Goal: Obtain resource: Obtain resource

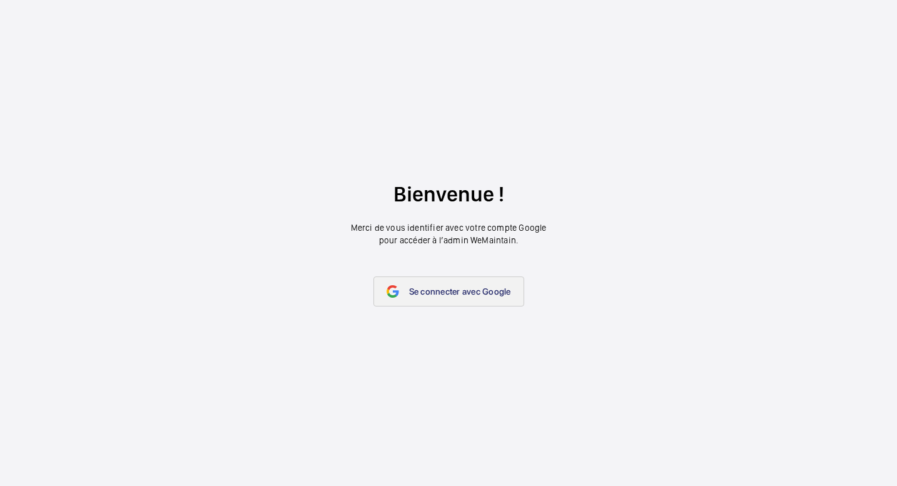
click at [450, 292] on span "Se connecter avec Google" at bounding box center [460, 292] width 102 height 10
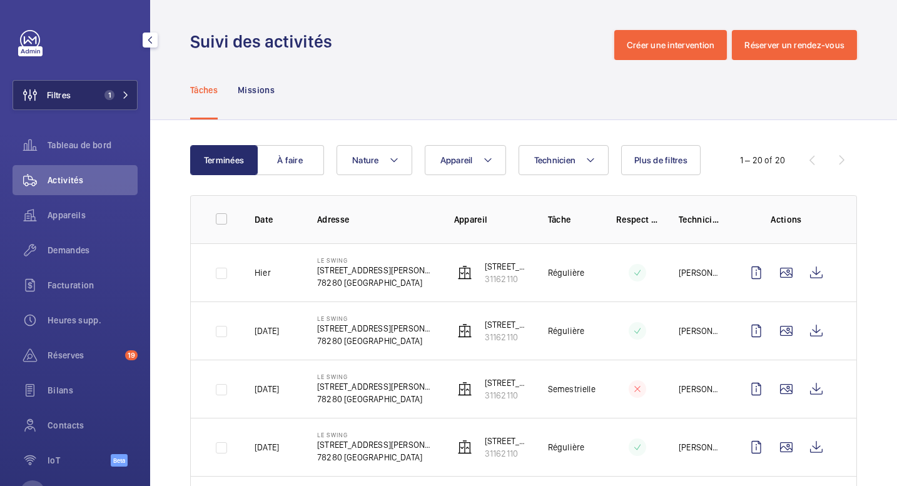
click at [79, 86] on button "Filtres 1" at bounding box center [75, 95] width 125 height 30
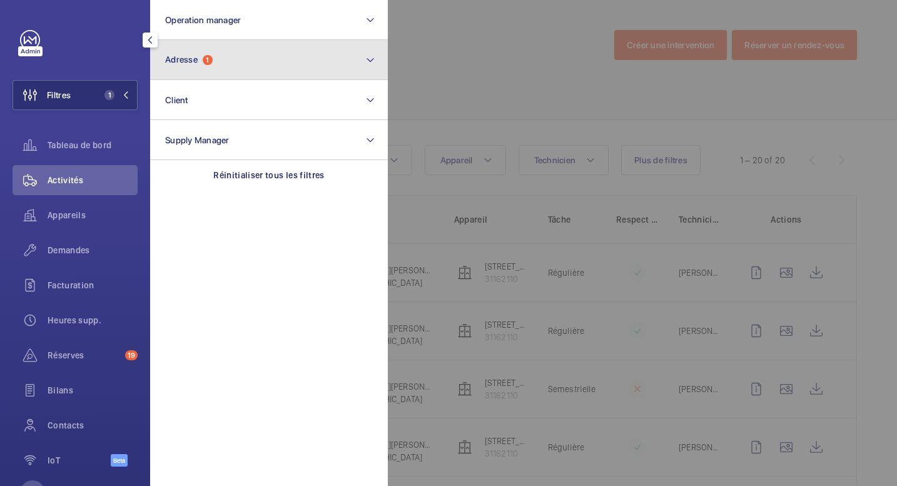
click at [248, 66] on button "Adresse 1" at bounding box center [269, 60] width 238 height 40
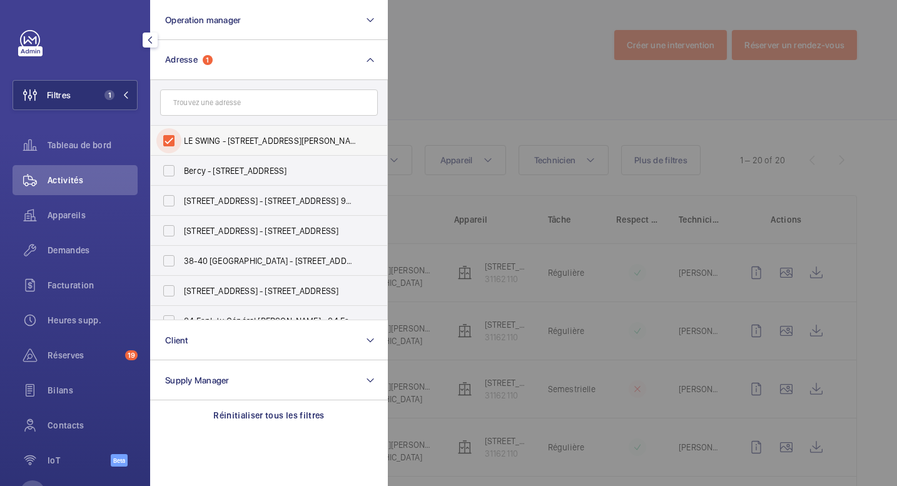
click at [165, 140] on input "LE SWING - 59 Rue Georges Haussmann, GUYANCOURT 78280" at bounding box center [168, 140] width 25 height 25
checkbox input "false"
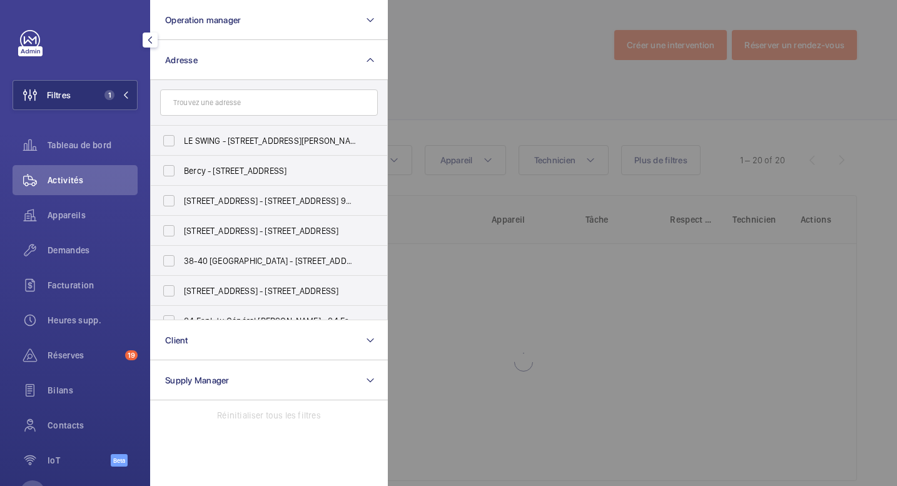
click at [193, 116] on form at bounding box center [269, 103] width 236 height 46
click at [193, 103] on input "text" at bounding box center [269, 102] width 218 height 26
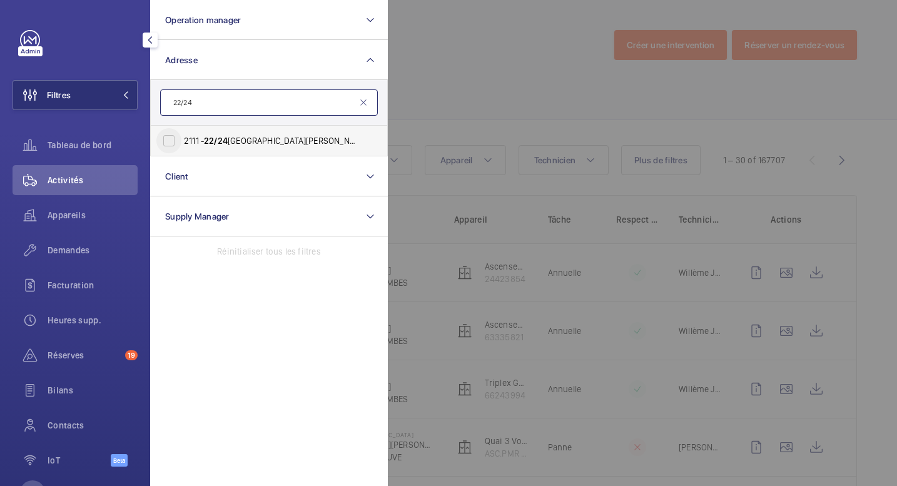
type input "22/24"
click at [176, 139] on input "2111 - 22/24 rue Paul Bert, 92140 CLAMART, CLAMART 92140" at bounding box center [168, 140] width 25 height 25
checkbox input "true"
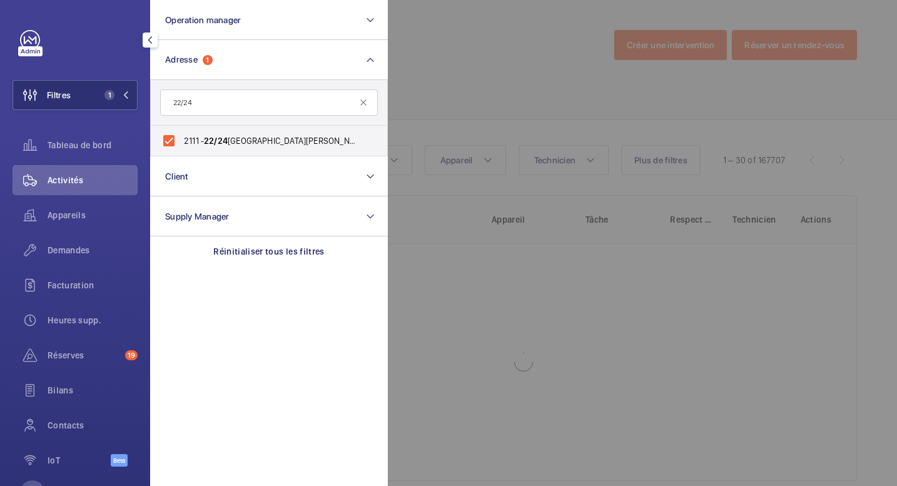
click at [506, 80] on div at bounding box center [836, 243] width 897 height 486
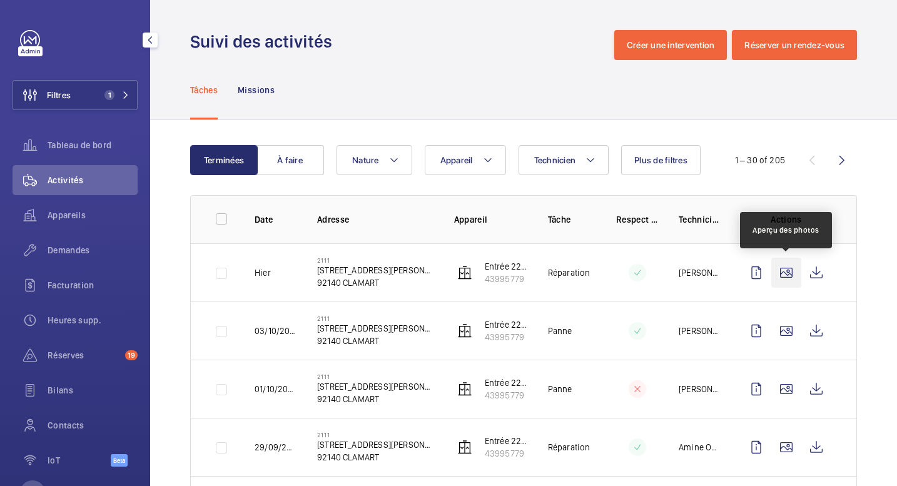
click at [788, 270] on wm-front-icon-button at bounding box center [786, 273] width 30 height 30
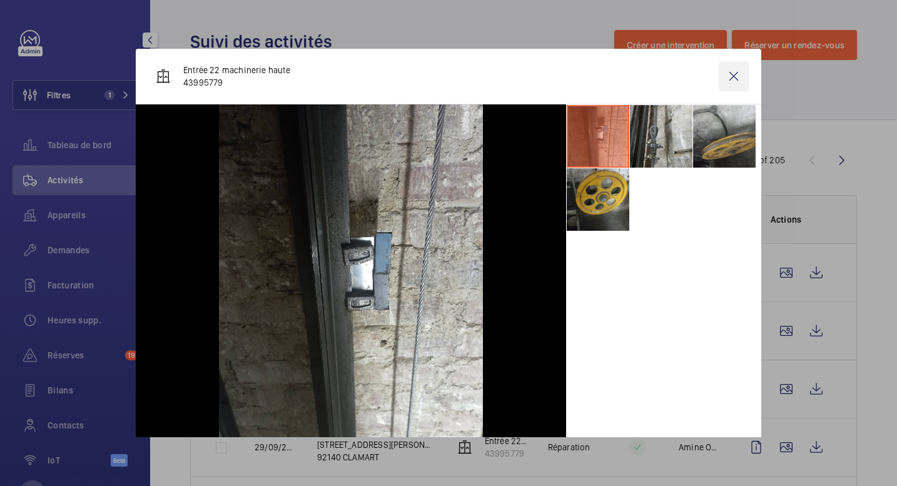
click at [737, 77] on wm-front-icon-button at bounding box center [734, 76] width 30 height 30
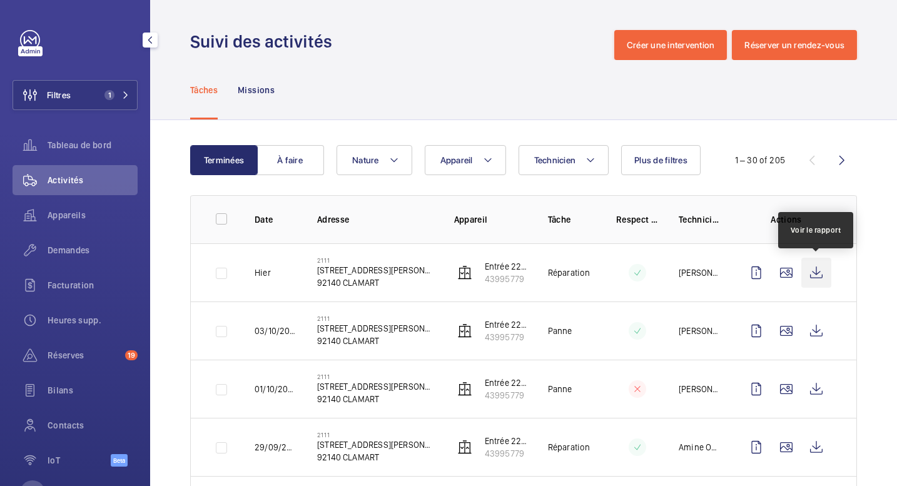
click at [820, 269] on wm-front-icon-button at bounding box center [816, 273] width 30 height 30
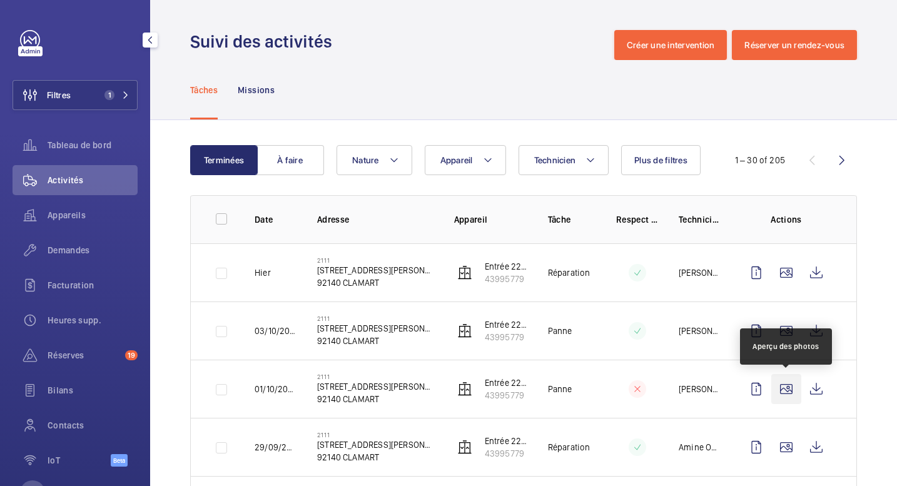
click at [790, 387] on wm-front-icon-button at bounding box center [786, 389] width 30 height 30
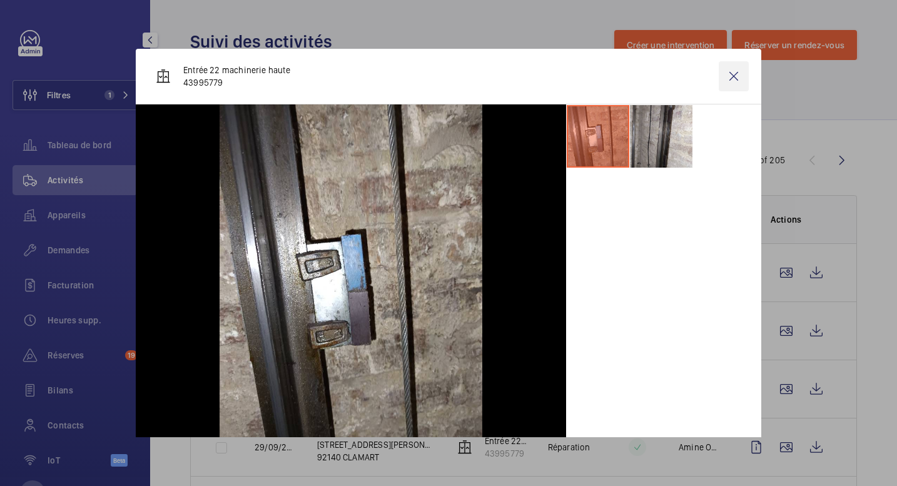
click at [739, 73] on wm-front-icon-button at bounding box center [734, 76] width 30 height 30
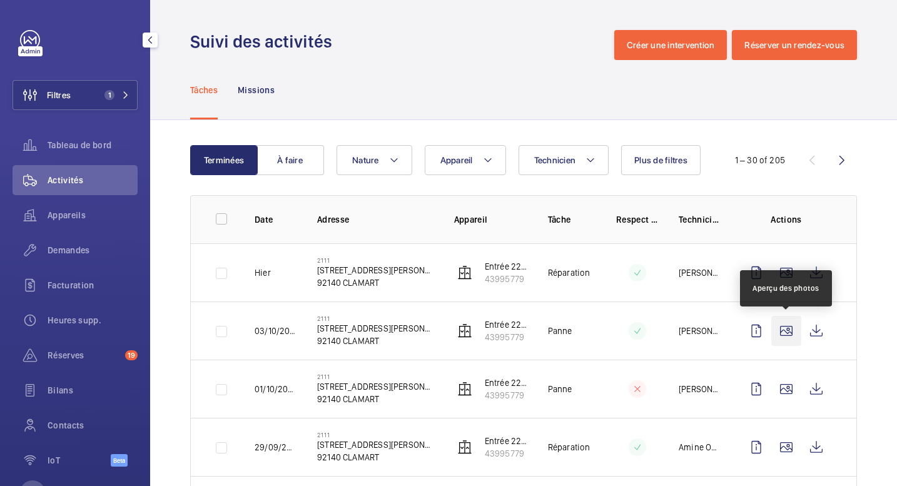
click at [787, 327] on wm-front-icon-button at bounding box center [786, 331] width 30 height 30
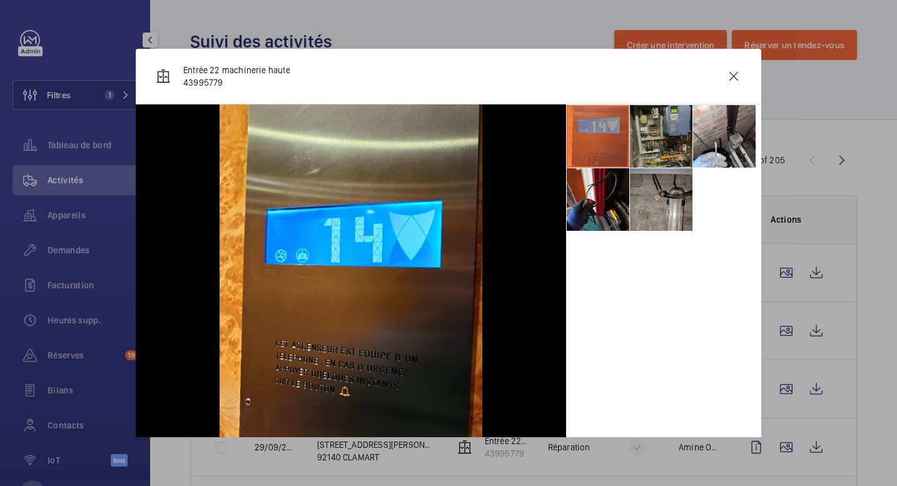
click at [673, 140] on li at bounding box center [661, 136] width 63 height 63
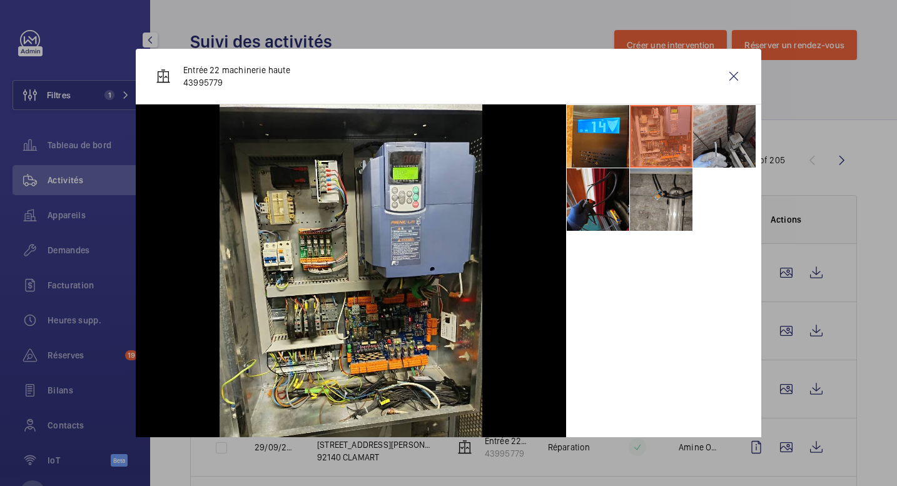
click at [717, 142] on li at bounding box center [724, 136] width 63 height 63
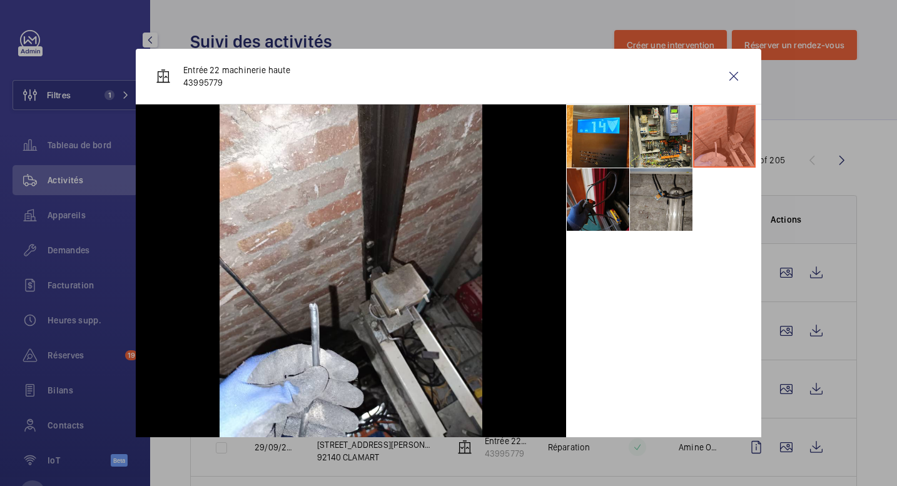
click at [576, 203] on li at bounding box center [598, 199] width 63 height 63
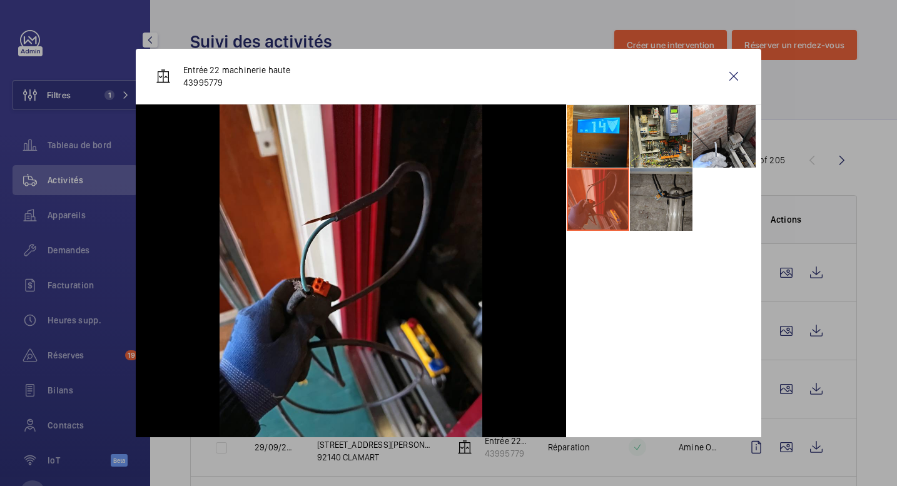
click at [639, 202] on li at bounding box center [661, 199] width 63 height 63
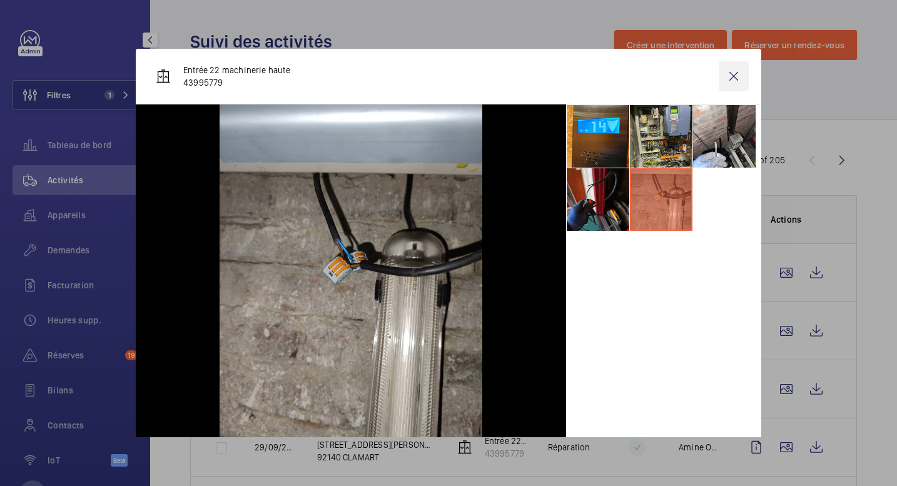
click at [740, 79] on wm-front-icon-button at bounding box center [734, 76] width 30 height 30
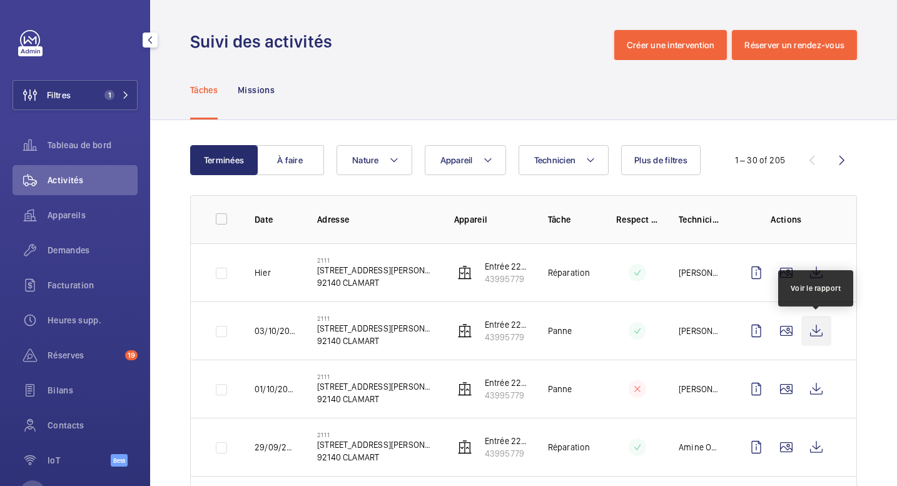
click at [821, 331] on wm-front-icon-button at bounding box center [816, 331] width 30 height 30
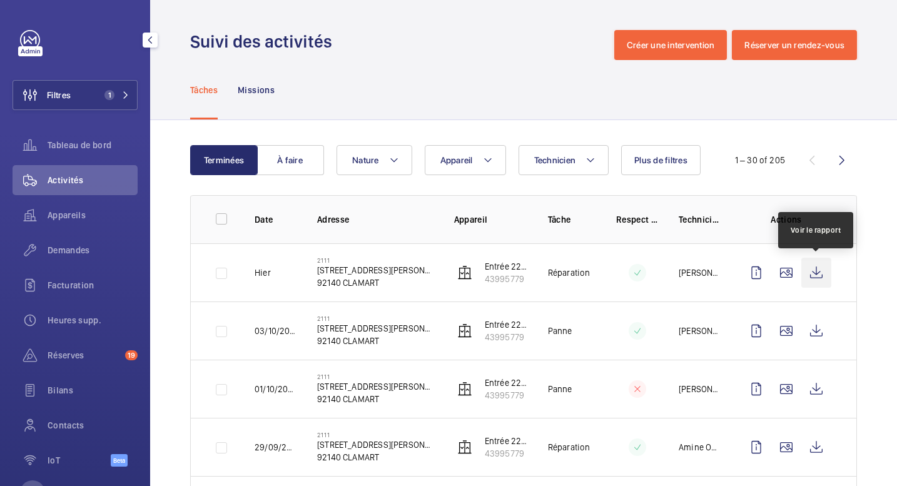
click at [816, 270] on wm-front-icon-button at bounding box center [816, 273] width 30 height 30
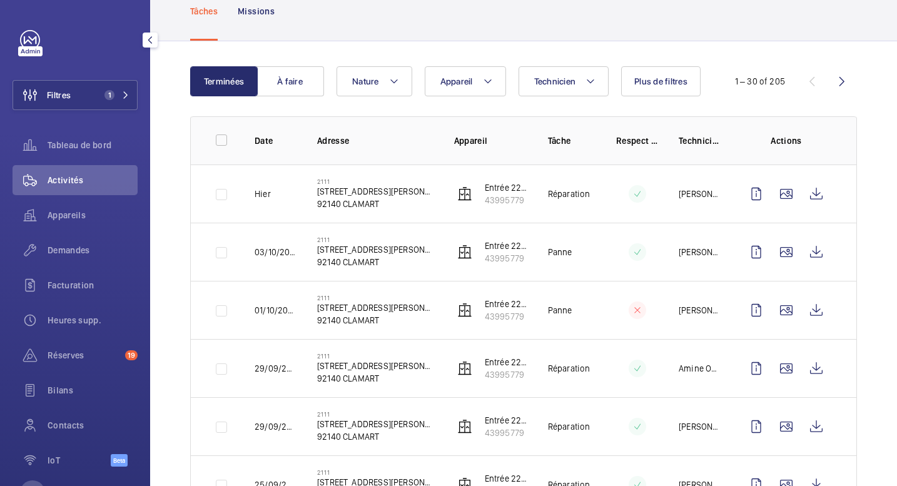
scroll to position [77, 0]
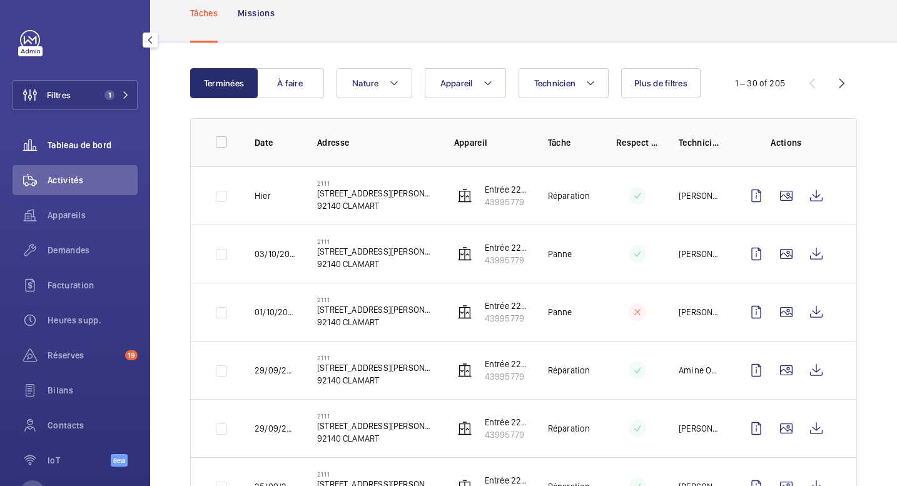
click at [90, 136] on div "Tableau de bord" at bounding box center [75, 145] width 125 height 30
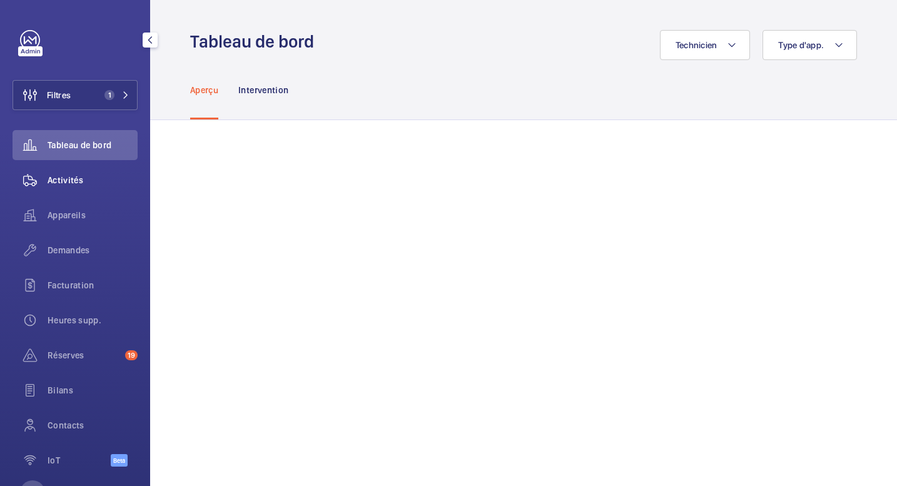
click at [85, 181] on span "Activités" at bounding box center [93, 180] width 90 height 13
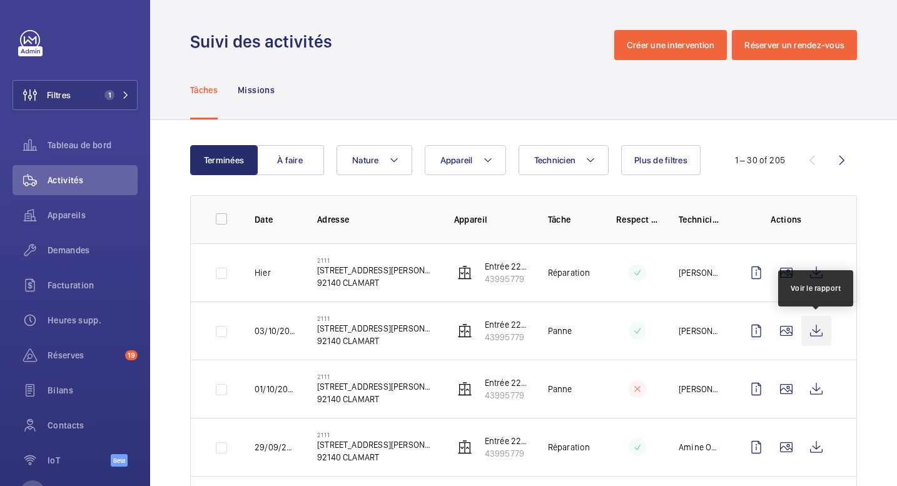
click at [818, 328] on wm-front-icon-button at bounding box center [816, 331] width 30 height 30
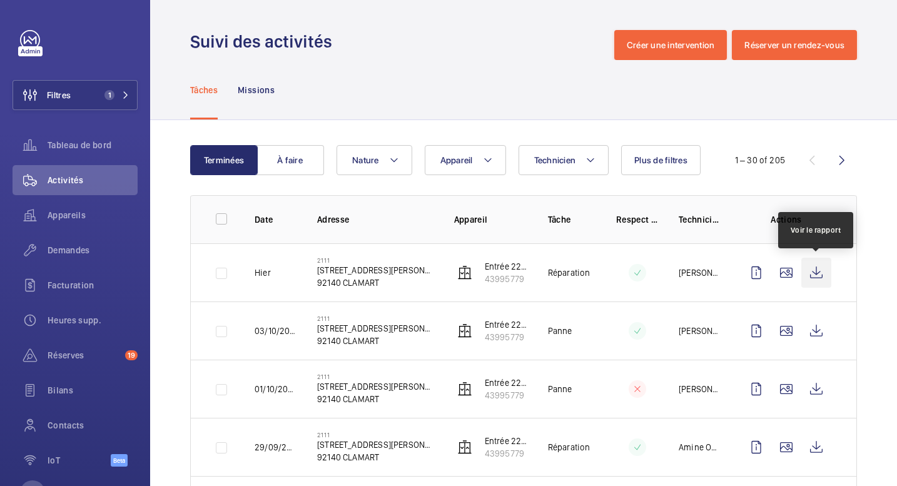
click at [813, 272] on wm-front-icon-button at bounding box center [816, 273] width 30 height 30
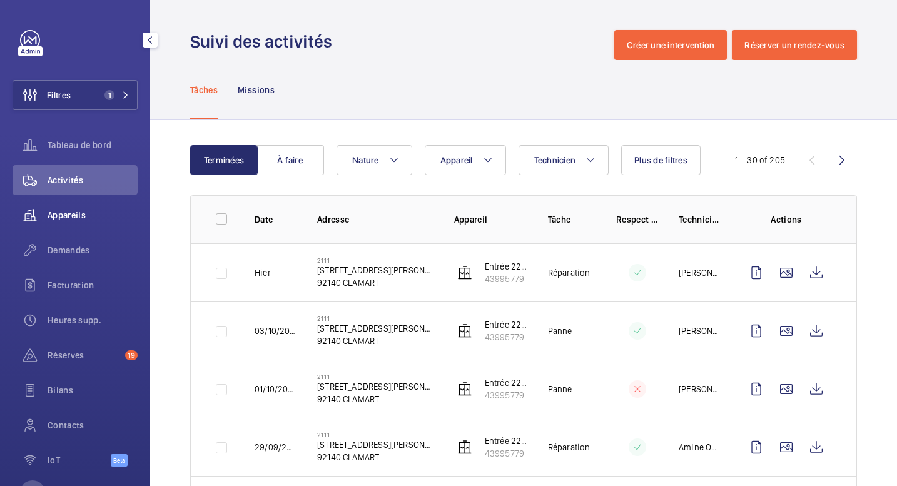
click at [84, 222] on div "Appareils" at bounding box center [75, 215] width 125 height 30
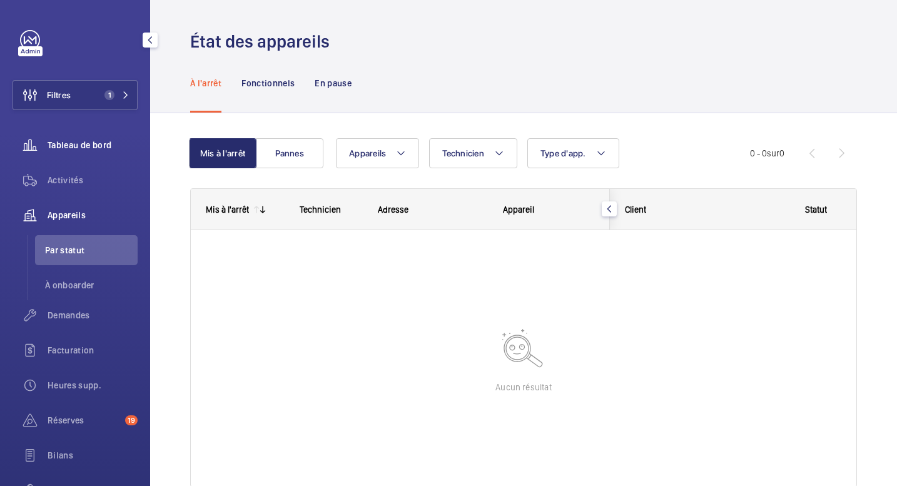
click at [103, 147] on span "Tableau de bord" at bounding box center [93, 145] width 90 height 13
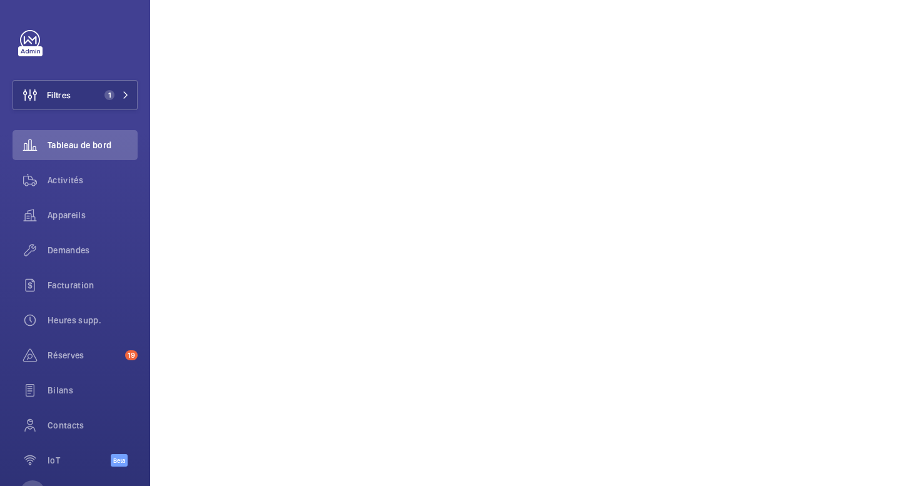
scroll to position [972, 0]
click at [89, 213] on span "Appareils" at bounding box center [93, 215] width 90 height 13
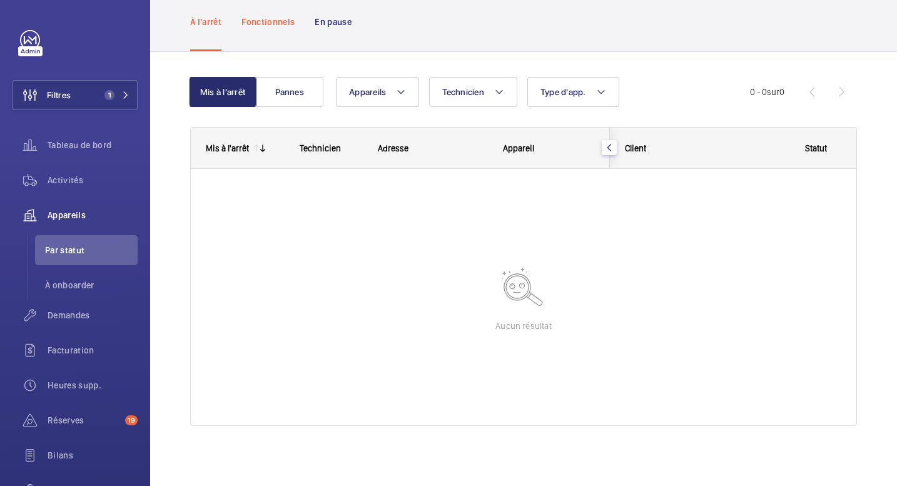
click at [295, 21] on p "Fonctionnels" at bounding box center [267, 22] width 53 height 13
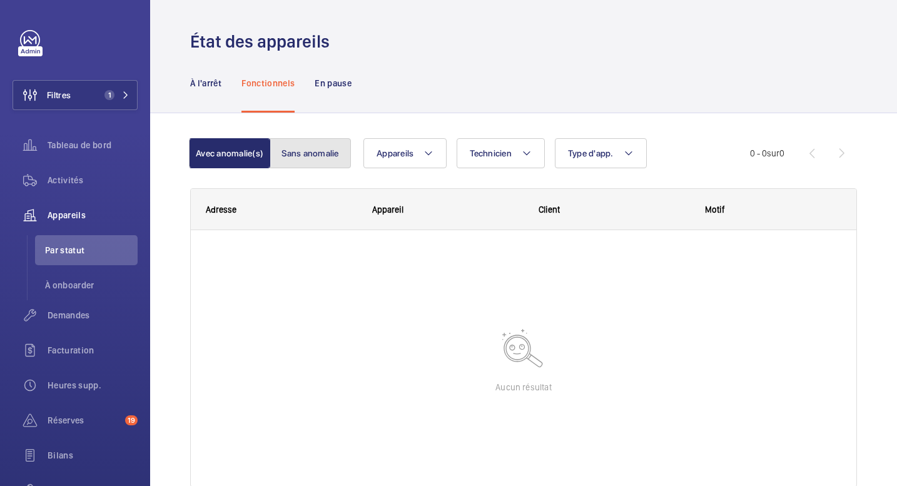
click at [323, 161] on button "Sans anomalie" at bounding box center [310, 153] width 81 height 30
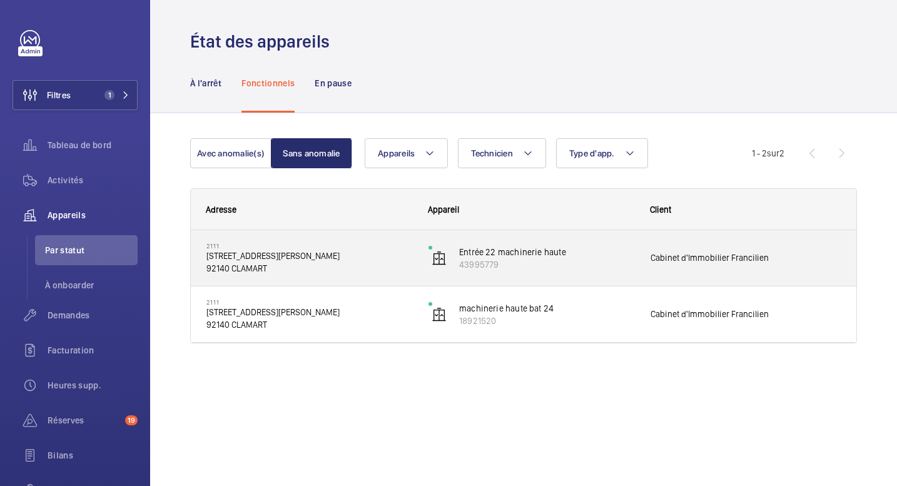
click at [305, 262] on p "92140 CLAMART" at bounding box center [309, 268] width 206 height 13
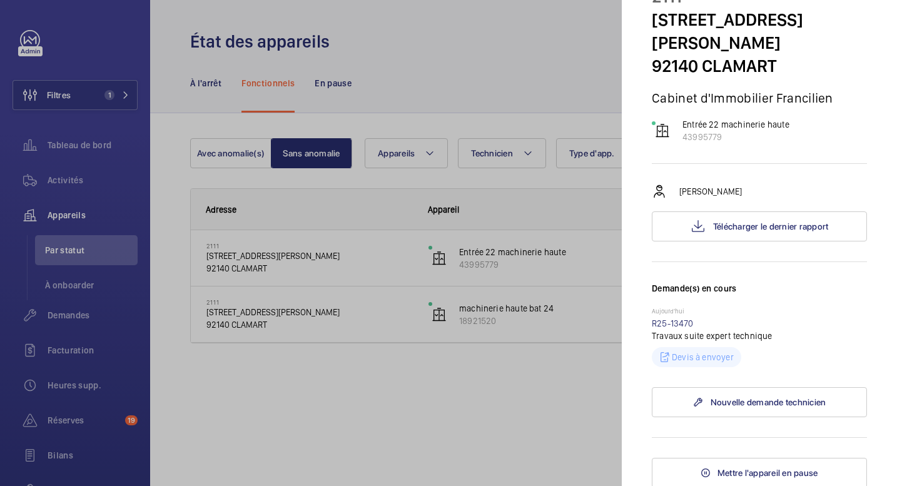
scroll to position [66, 0]
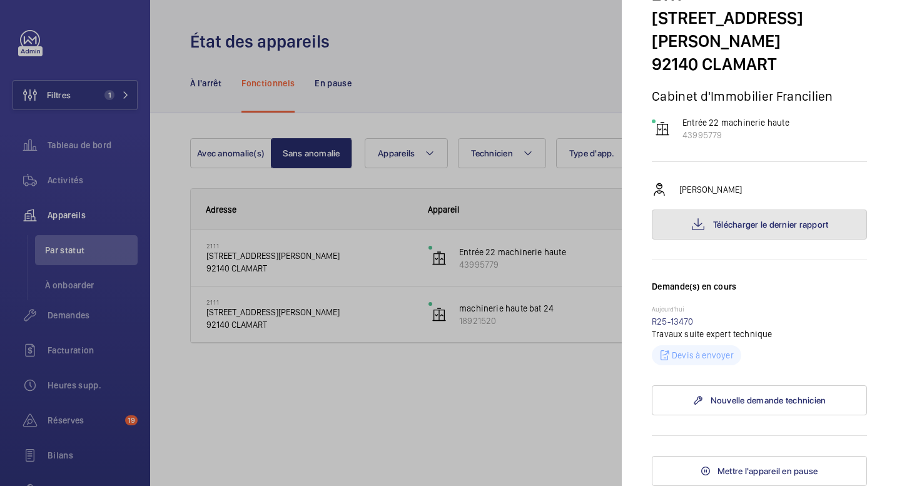
click at [771, 230] on button "Télécharger le dernier rapport" at bounding box center [759, 225] width 215 height 30
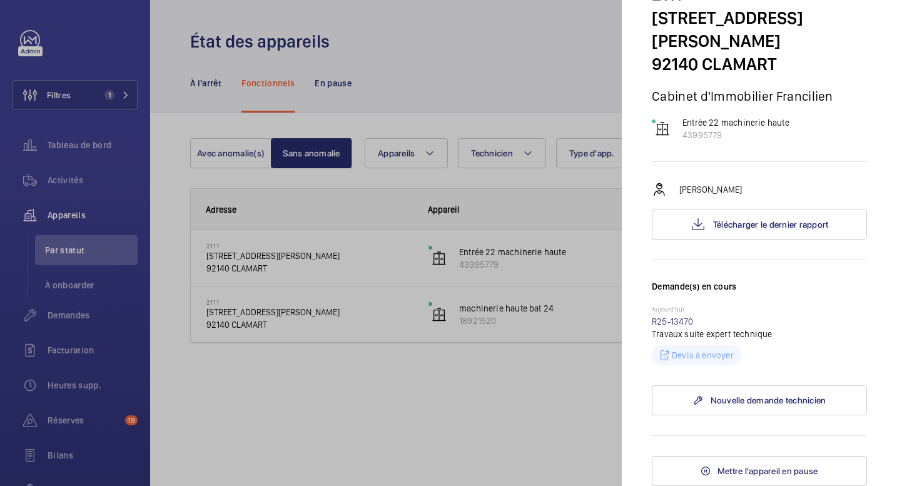
click at [432, 364] on div at bounding box center [448, 243] width 897 height 486
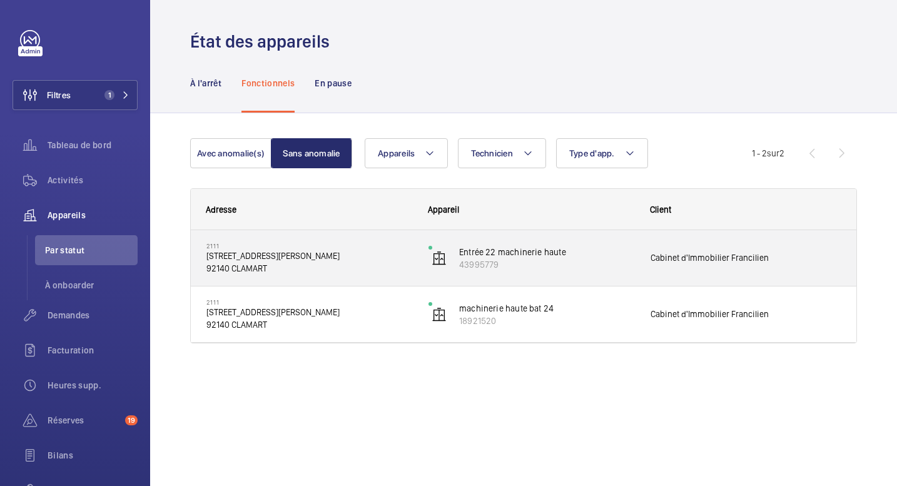
click at [301, 258] on p "22/24 rue Paul Bert, 92140 CLAMART" at bounding box center [309, 256] width 206 height 13
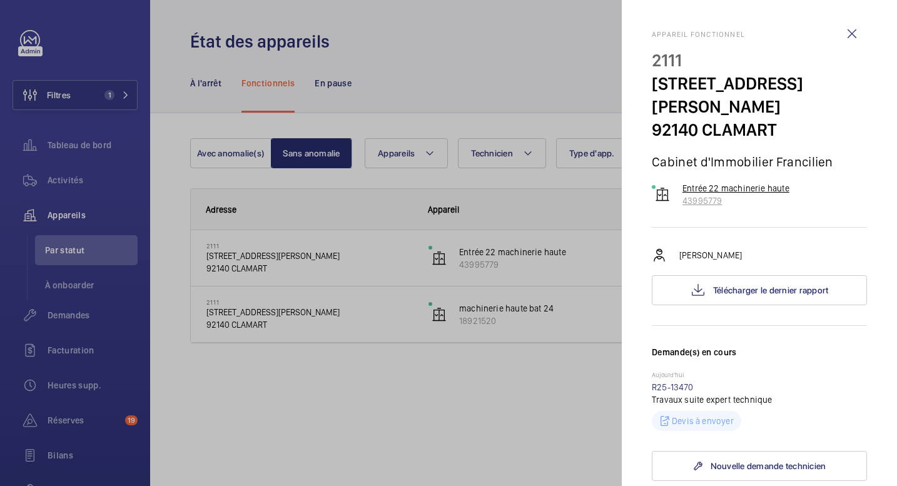
click at [701, 190] on p "Entrée 22 machinerie haute" at bounding box center [736, 188] width 107 height 13
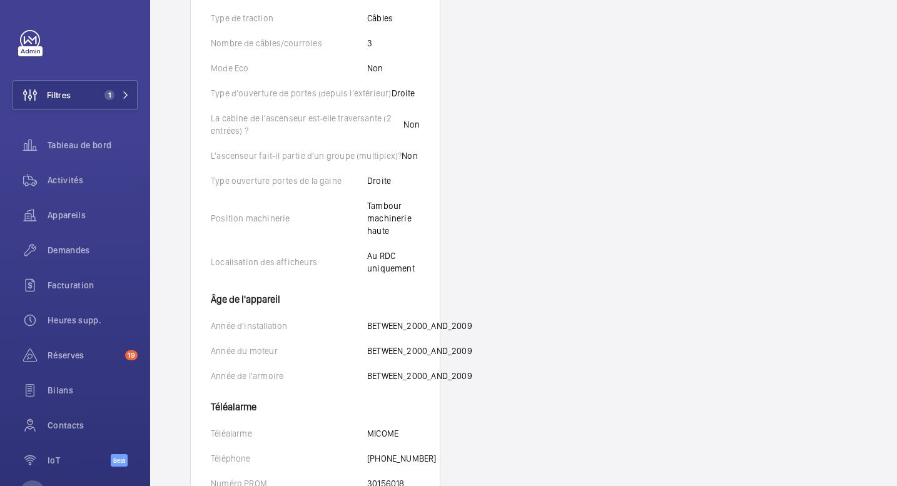
scroll to position [687, 0]
